Goal: Use online tool/utility: Utilize a website feature to perform a specific function

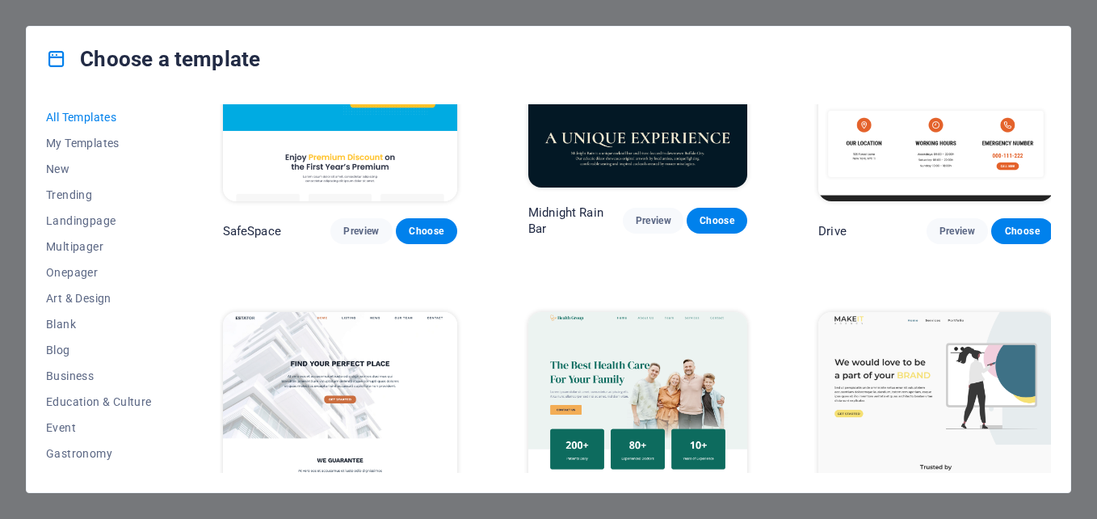
scroll to position [3151, 0]
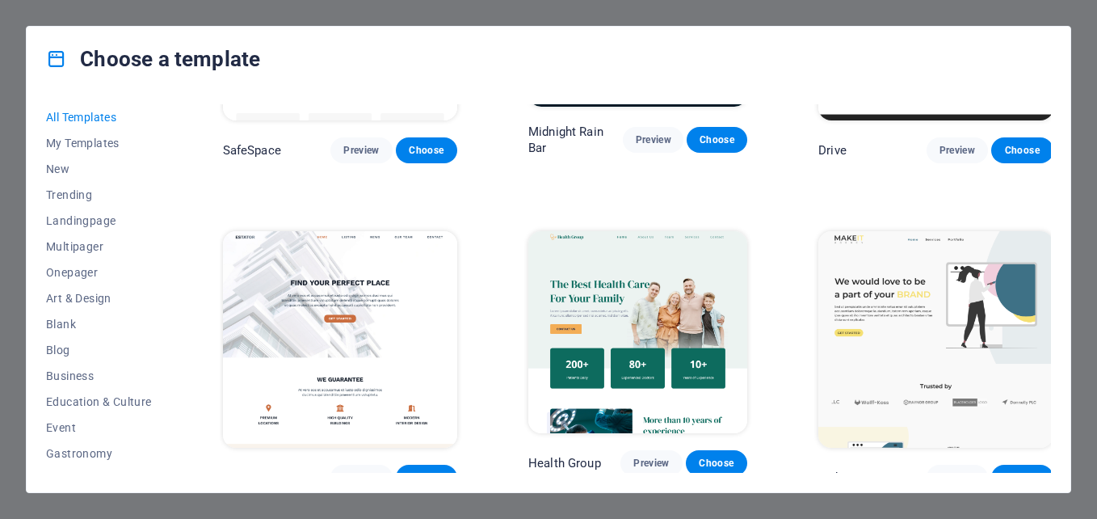
click at [416, 471] on span "Choose" at bounding box center [427, 477] width 36 height 13
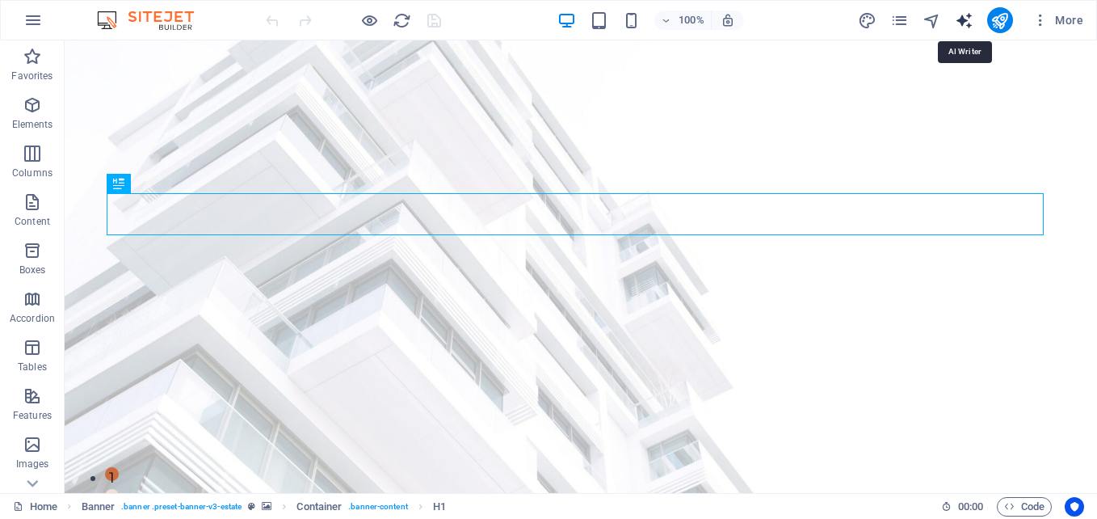
click at [967, 23] on icon "text_generator" at bounding box center [964, 20] width 19 height 19
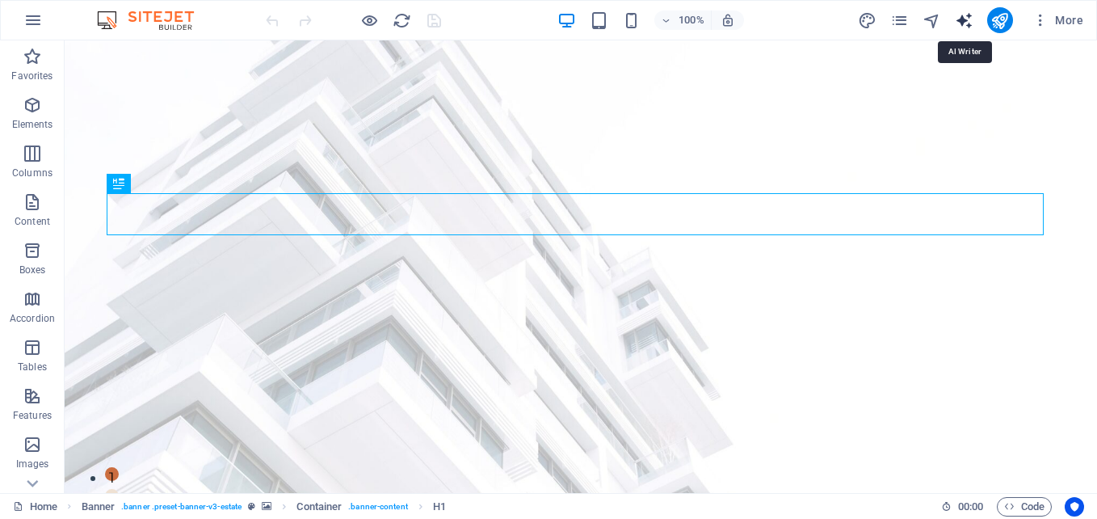
select select "English"
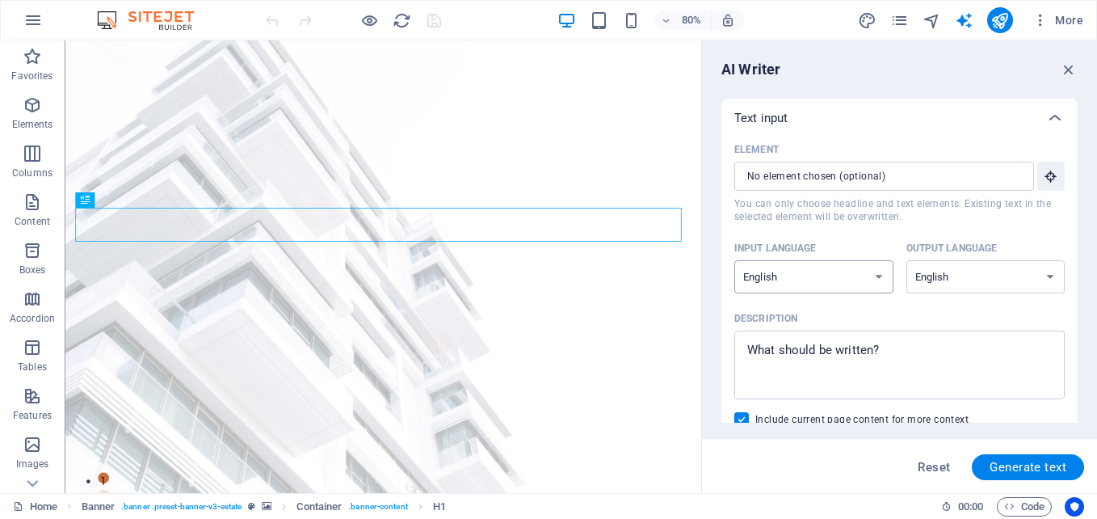
click at [873, 276] on select "Albanian Arabic Armenian Awadhi Azerbaijani Bashkir Basque Belarusian Bengali B…" at bounding box center [814, 276] width 159 height 33
select select "Spanish"
click at [735, 260] on select "Albanian Arabic Armenian Awadhi Azerbaijani Bashkir Basque Belarusian Bengali B…" at bounding box center [814, 276] width 159 height 33
click at [1034, 275] on select "Albanian Arabic Armenian Awadhi Azerbaijani Bashkir Basque Belarusian Bengali B…" at bounding box center [986, 276] width 159 height 33
select select "Spanish"
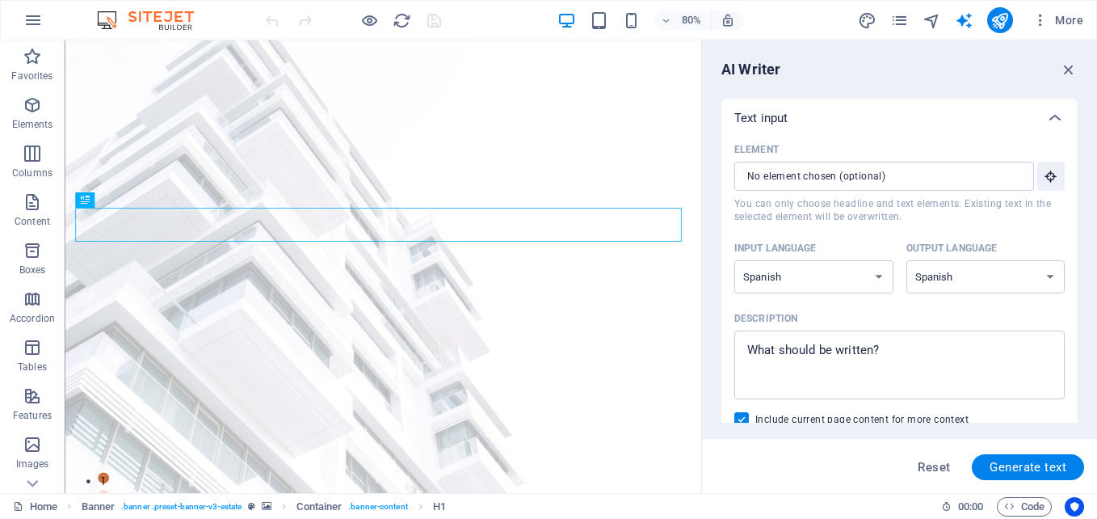
click at [907, 260] on select "Albanian Arabic Armenian Awadhi Azerbaijani Bashkir Basque Belarusian Bengali B…" at bounding box center [986, 276] width 159 height 33
click at [1021, 467] on span "Generate text" at bounding box center [1028, 467] width 77 height 13
type textarea "x"
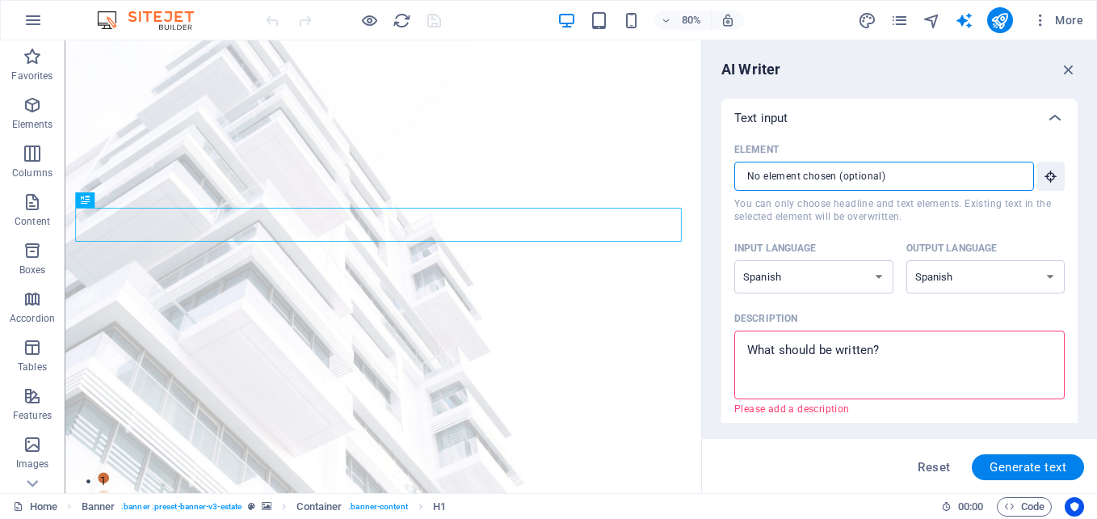
click at [986, 179] on input "Element ​ You can only choose headline and text elements. Existing text in the …" at bounding box center [879, 176] width 288 height 29
click at [985, 183] on input "Element ​ You can only choose headline and text elements. Existing text in the …" at bounding box center [879, 176] width 288 height 29
